Goal: Task Accomplishment & Management: Manage account settings

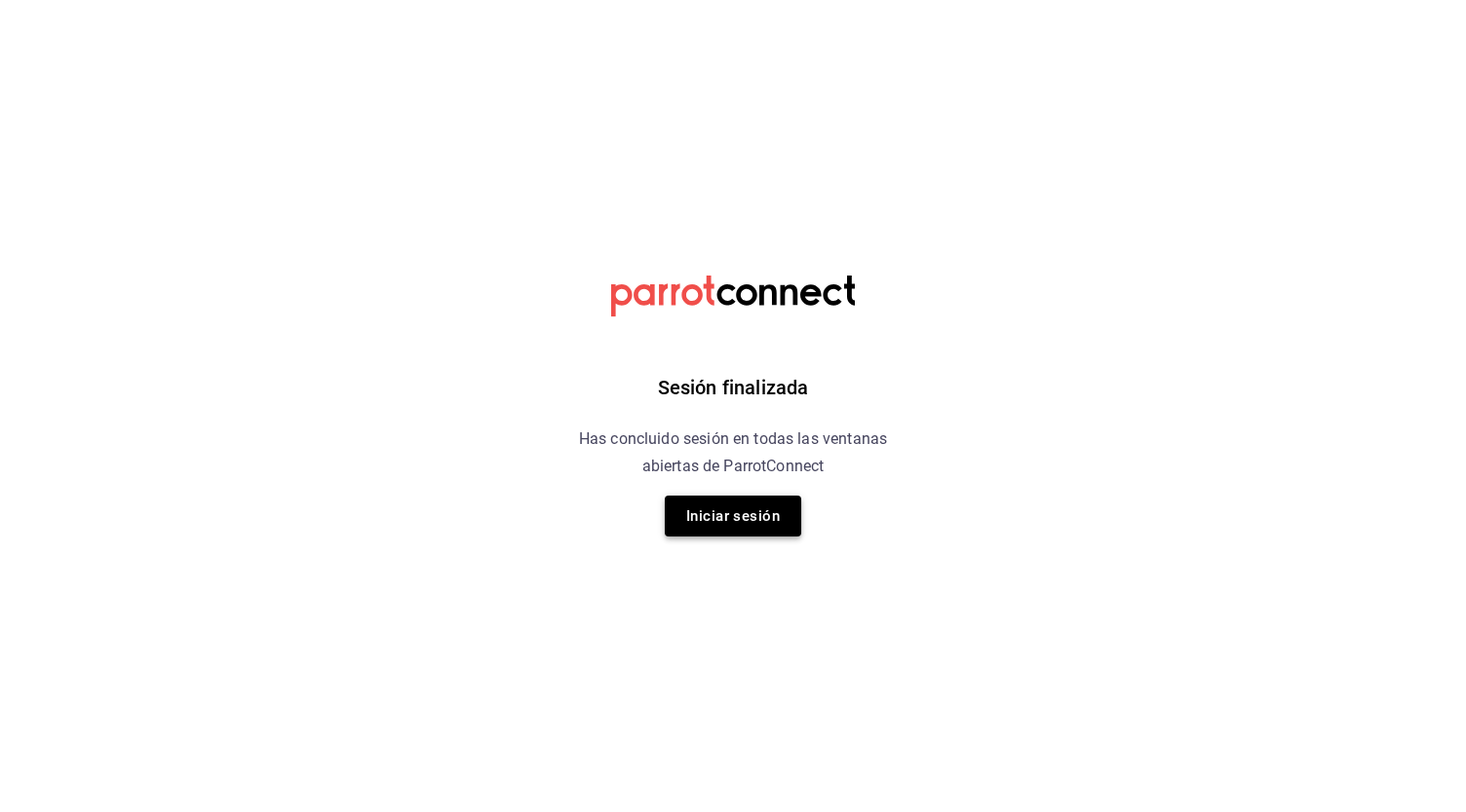
click at [720, 511] on button "Iniciar sesión" at bounding box center [733, 515] width 136 height 40
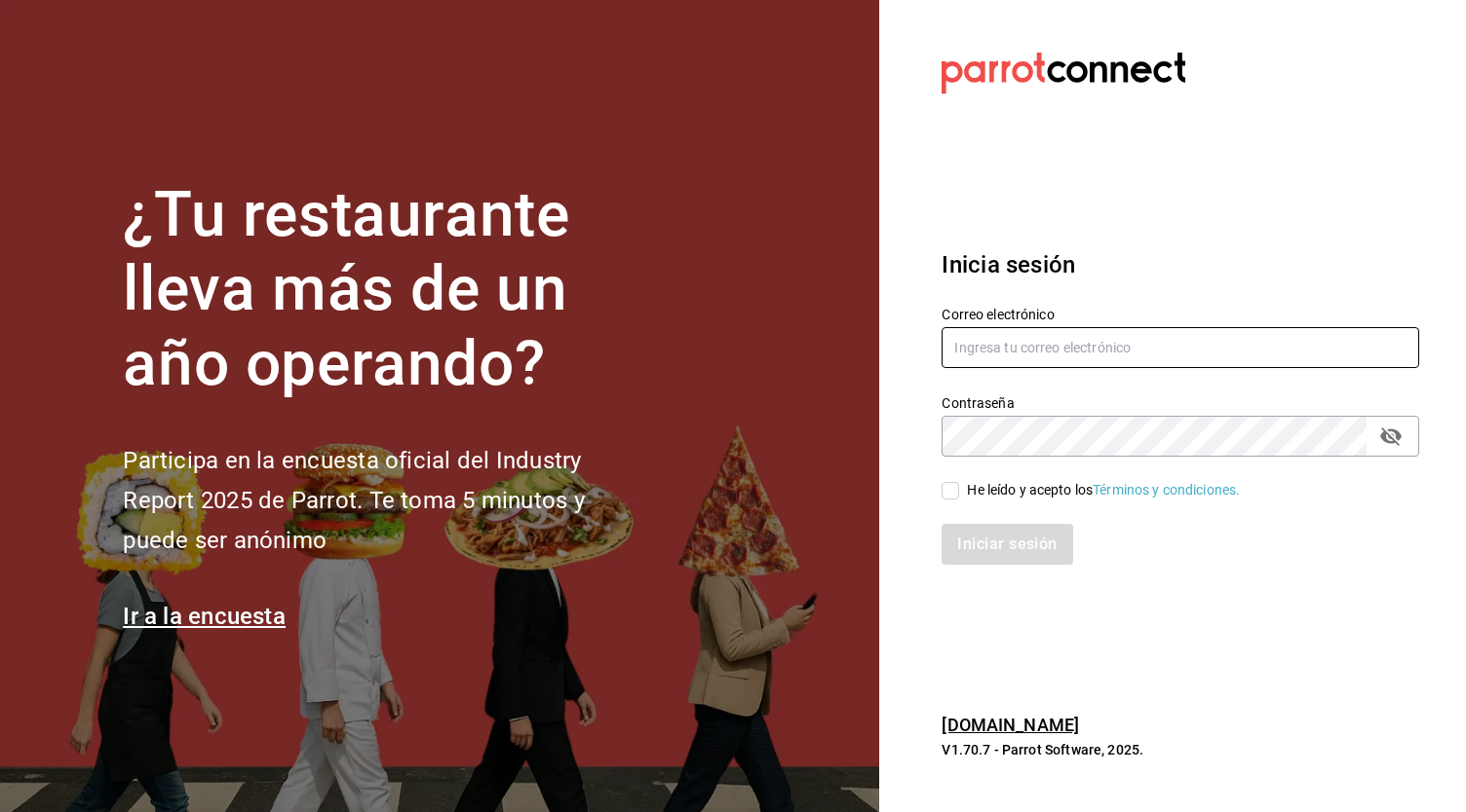
click at [1098, 351] on input "text" at bounding box center [1181, 347] width 478 height 40
type input "administracion@lacasadelosguisados.com"
click at [956, 498] on input "He leído y acepto los Términos y condiciones." at bounding box center [951, 491] width 18 height 18
checkbox input "true"
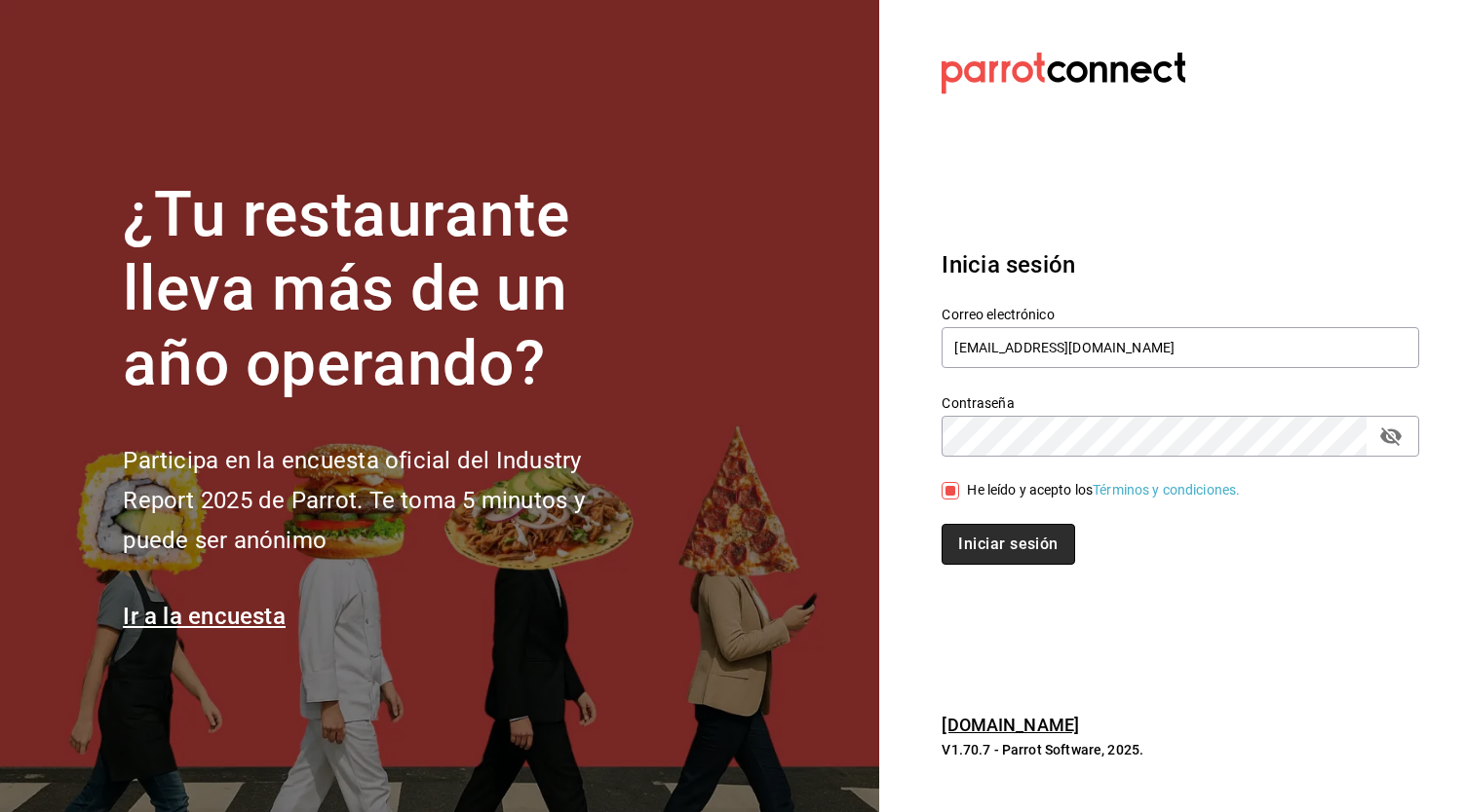
click at [990, 551] on button "Iniciar sesión" at bounding box center [1008, 544] width 132 height 40
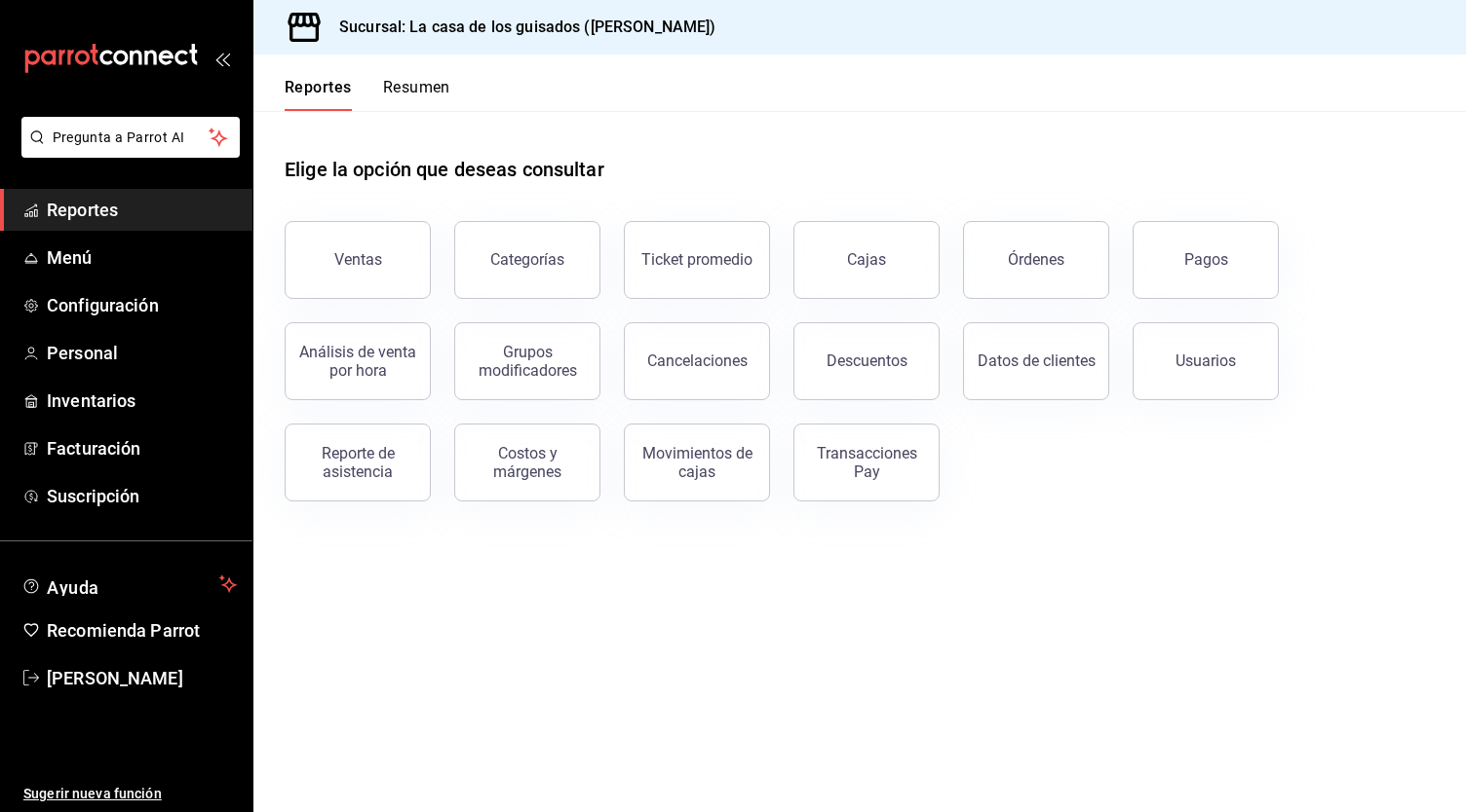
click at [417, 87] on button "Resumen" at bounding box center [417, 95] width 67 height 34
